Goal: Navigation & Orientation: Find specific page/section

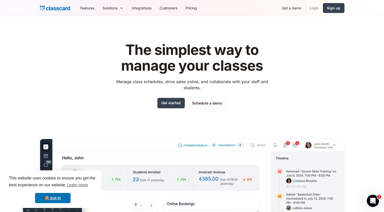
click at [313, 8] on link "Login" at bounding box center [314, 7] width 17 height 11
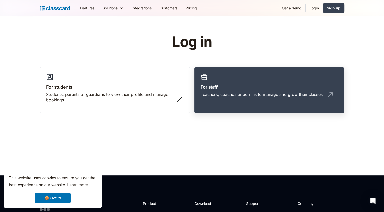
click at [228, 84] on h3 "For staff" at bounding box center [270, 87] width 138 height 7
